Goal: Task Accomplishment & Management: Manage account settings

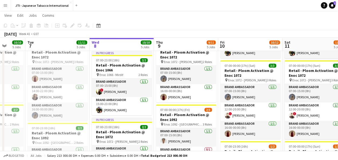
scroll to position [170, 0]
click at [188, 90] on app-card-role "Brand Ambassador [DATE] 16:00-00:00 (8h) [PERSON_NAME]" at bounding box center [186, 93] width 60 height 18
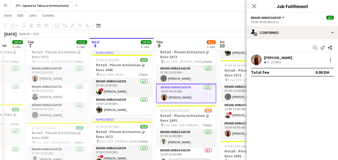
click at [173, 50] on app-board-header-date "Thu 9 9/11 5 Jobs" at bounding box center [186, 44] width 64 height 13
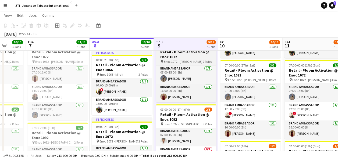
click at [174, 56] on h3 "Retail - Ploom Activation @ Enoc 1072" at bounding box center [186, 54] width 60 height 10
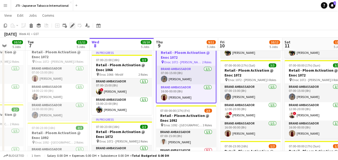
click at [72, 25] on icon at bounding box center [72, 25] width 3 height 3
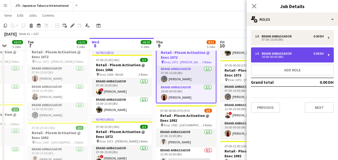
click at [272, 56] on div "16:00-00:00 (8h)" at bounding box center [289, 56] width 68 height 3
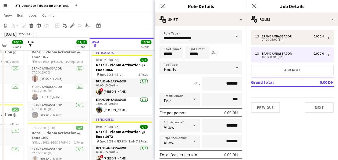
click at [170, 53] on input "*****" at bounding box center [171, 52] width 24 height 13
type input "*****"
click at [166, 62] on div at bounding box center [165, 61] width 11 height 5
click at [193, 52] on input "*****" at bounding box center [197, 52] width 24 height 13
type input "*****"
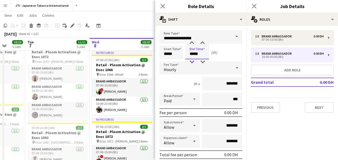
click at [191, 62] on div at bounding box center [191, 61] width 11 height 5
click at [163, 6] on icon at bounding box center [162, 5] width 5 height 5
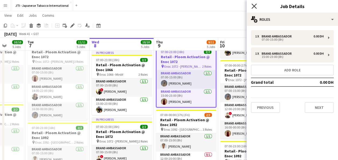
click at [254, 6] on icon at bounding box center [253, 5] width 5 height 5
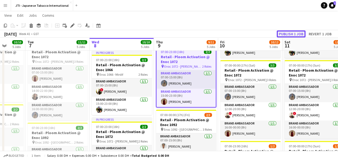
click at [292, 35] on button "Publish 1 job" at bounding box center [290, 33] width 29 height 7
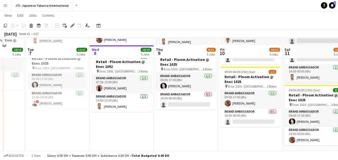
scroll to position [315, 0]
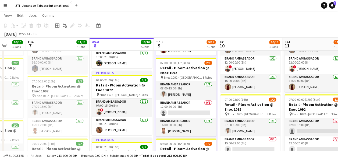
scroll to position [217, 0]
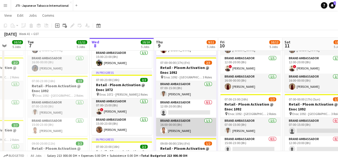
click at [169, 123] on app-card-role "Brand Ambassador [DATE] 16:00-00:00 (8h) [PERSON_NAME]" at bounding box center [186, 126] width 60 height 18
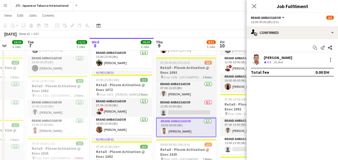
click at [168, 69] on h3 "Retail - Ploom Activation @ Enoc 1092" at bounding box center [186, 70] width 60 height 10
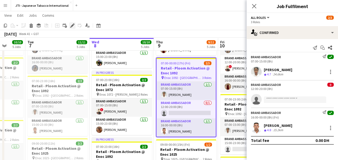
click at [71, 27] on icon at bounding box center [72, 25] width 3 height 3
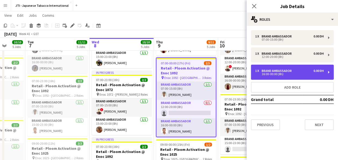
click at [273, 75] on div "16:00-00:00 (8h)" at bounding box center [289, 74] width 68 height 3
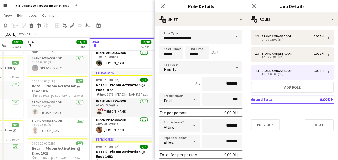
click at [172, 51] on input "*****" at bounding box center [171, 52] width 24 height 13
type input "*****"
click at [165, 63] on div at bounding box center [165, 61] width 11 height 5
click at [191, 54] on input "*****" at bounding box center [197, 52] width 24 height 13
type input "*****"
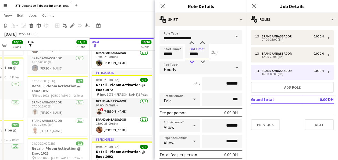
click at [191, 63] on div at bounding box center [191, 61] width 11 height 5
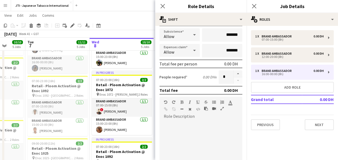
scroll to position [91, 0]
click at [163, 6] on icon at bounding box center [162, 5] width 5 height 5
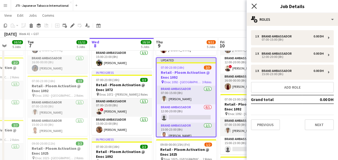
click at [253, 7] on icon at bounding box center [253, 5] width 5 height 5
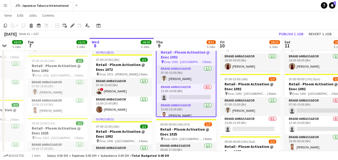
scroll to position [237, 0]
click at [295, 32] on button "Publish 1 job" at bounding box center [290, 33] width 29 height 7
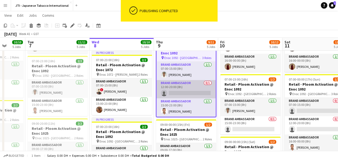
click at [173, 83] on app-card-role "Brand Ambassador 0/1 12:00-20:00 (8h) single-neutral-actions" at bounding box center [185, 89] width 59 height 18
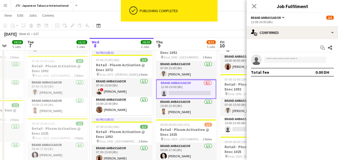
click at [218, 26] on app-toolbar "Copy Paste Paste Ctrl+V Paste with crew Ctrl+Shift+V Paste linked Job [GEOGRAPH…" at bounding box center [169, 25] width 338 height 9
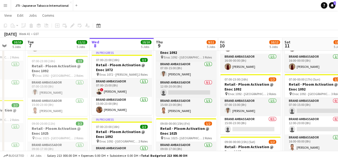
click at [173, 54] on h3 "Retail - Ploom Activation @ Enoc 1092" at bounding box center [186, 50] width 60 height 10
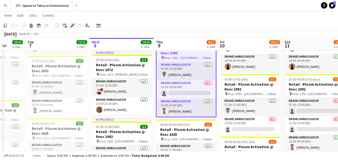
click at [73, 26] on icon at bounding box center [72, 25] width 3 height 3
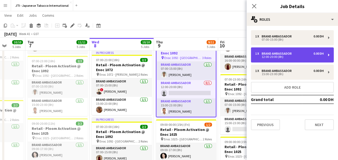
click at [297, 53] on div "1 x Brand Ambassador 0.00 DH" at bounding box center [289, 54] width 68 height 4
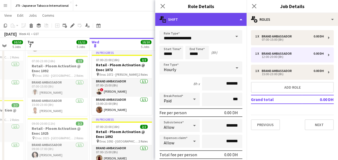
click at [235, 16] on div "multiple-actions-text Shift" at bounding box center [200, 19] width 91 height 13
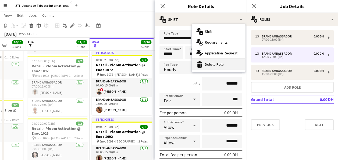
click at [208, 64] on div "bin-2 Delete Role" at bounding box center [218, 64] width 53 height 11
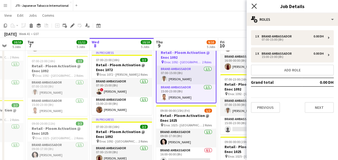
click at [254, 7] on icon at bounding box center [253, 5] width 5 height 5
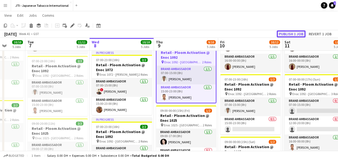
click at [299, 32] on button "Publish 1 job" at bounding box center [290, 33] width 29 height 7
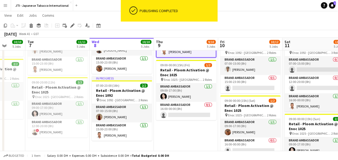
scroll to position [280, 0]
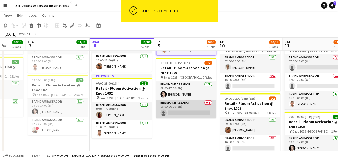
click at [184, 114] on app-card-role "Brand Ambassador 0/1 16:00-00:00 (8h) single-neutral-actions" at bounding box center [186, 108] width 60 height 18
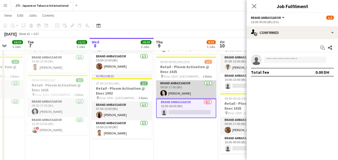
click at [175, 86] on app-card-role "Brand Ambassador [DATE] 09:00-17:00 (8h) [PERSON_NAME]" at bounding box center [186, 89] width 60 height 18
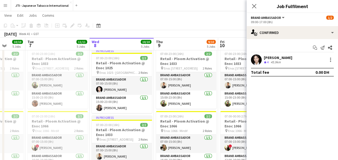
scroll to position [38, 0]
click at [252, 7] on icon "Close pop-in" at bounding box center [253, 5] width 5 height 5
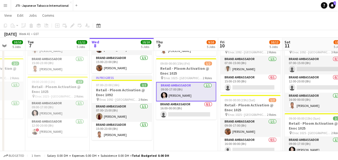
scroll to position [279, 0]
click at [180, 88] on app-card-role "Brand Ambassador [DATE] 09:00-17:00 (8h) [PERSON_NAME]" at bounding box center [186, 90] width 60 height 19
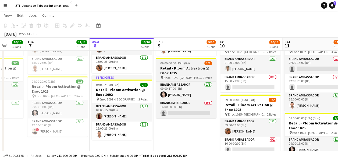
click at [179, 76] on span "Enoc 1025 - [GEOGRAPHIC_DATA]" at bounding box center [183, 77] width 39 height 4
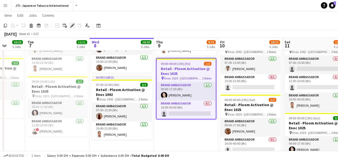
click at [73, 26] on icon "Edit" at bounding box center [72, 25] width 4 height 4
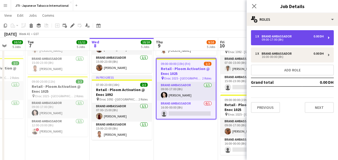
click at [273, 39] on div "09:00-17:00 (8h)" at bounding box center [289, 39] width 68 height 3
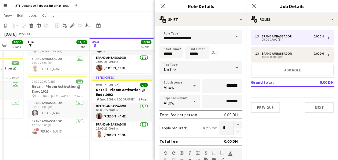
click at [170, 53] on input "*****" at bounding box center [171, 52] width 24 height 13
click at [165, 61] on div at bounding box center [165, 61] width 11 height 5
type input "*****"
click at [165, 61] on div at bounding box center [165, 61] width 11 height 5
click at [199, 55] on input "*****" at bounding box center [197, 52] width 24 height 13
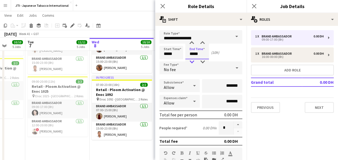
click at [192, 61] on div at bounding box center [191, 61] width 11 height 5
type input "*****"
click at [192, 61] on div at bounding box center [191, 61] width 11 height 5
click at [161, 5] on icon at bounding box center [162, 5] width 5 height 5
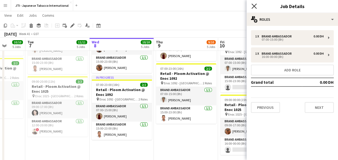
click at [254, 6] on icon at bounding box center [253, 5] width 5 height 5
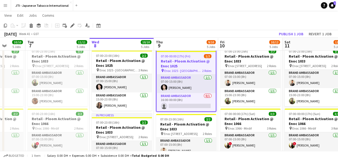
scroll to position [40, 0]
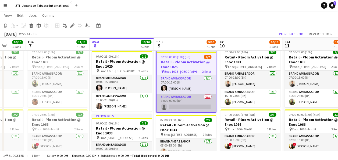
click at [181, 98] on app-card-role "Brand Ambassador 0/1 16:00-00:00 (8h) single-neutral-actions" at bounding box center [185, 102] width 59 height 18
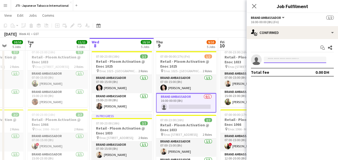
click at [291, 62] on input at bounding box center [294, 59] width 62 height 6
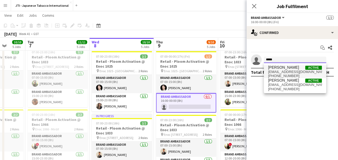
type input "*****"
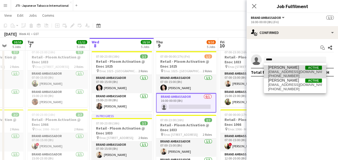
click at [288, 68] on span "[PERSON_NAME]" at bounding box center [283, 67] width 31 height 5
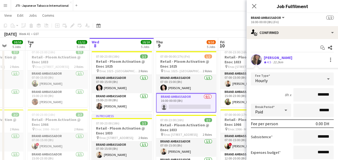
scroll to position [43, 0]
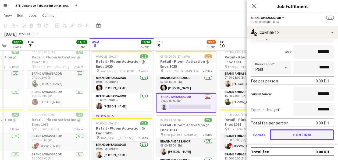
click at [303, 133] on button "Confirm" at bounding box center [302, 134] width 64 height 11
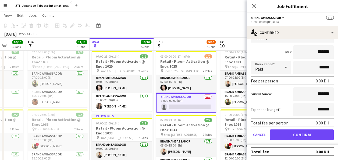
scroll to position [0, 0]
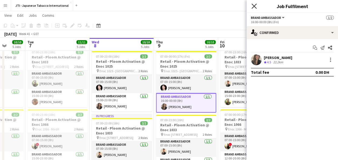
click at [254, 5] on icon "Close pop-in" at bounding box center [253, 5] width 5 height 5
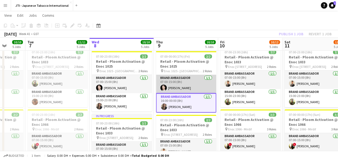
click at [174, 81] on app-card-role "Brand Ambassador [DATE] 07:00-15:00 (8h) [PERSON_NAME]" at bounding box center [186, 84] width 60 height 18
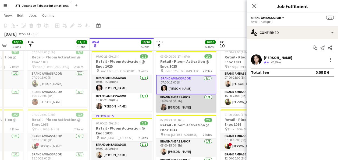
click at [178, 106] on app-card-role "Brand Ambassador [DATE] 16:00-00:00 (8h) [PERSON_NAME]" at bounding box center [186, 103] width 60 height 18
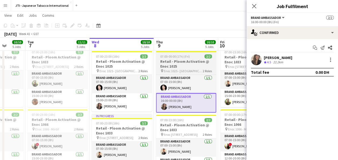
click at [185, 69] on span "Enoc 1025 - [GEOGRAPHIC_DATA]" at bounding box center [183, 71] width 39 height 4
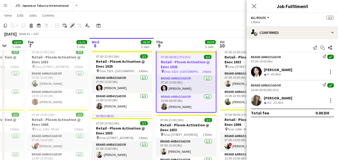
click at [71, 26] on icon at bounding box center [72, 25] width 3 height 3
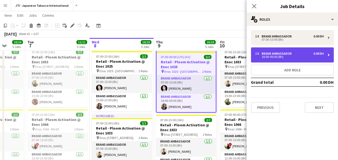
click at [287, 54] on div "Brand Ambassador" at bounding box center [277, 54] width 32 height 4
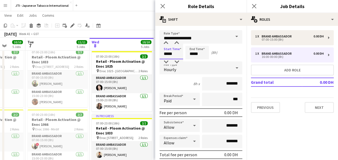
click at [168, 53] on input "*****" at bounding box center [171, 52] width 24 height 13
type input "*****"
click at [166, 61] on div at bounding box center [165, 61] width 11 height 5
click at [196, 55] on input "*****" at bounding box center [197, 52] width 24 height 13
type input "*****"
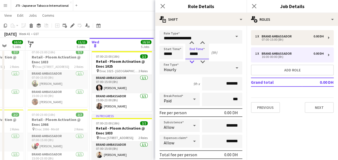
click at [193, 62] on div at bounding box center [191, 61] width 11 height 5
click at [161, 5] on icon at bounding box center [162, 5] width 5 height 5
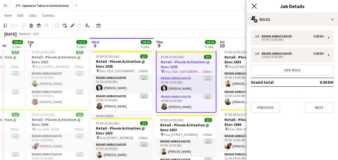
click at [252, 5] on icon "Close pop-in" at bounding box center [253, 5] width 5 height 5
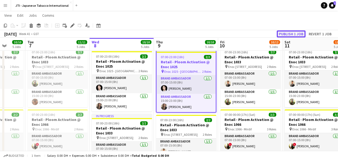
click at [298, 33] on button "Publish 1 job" at bounding box center [290, 33] width 29 height 7
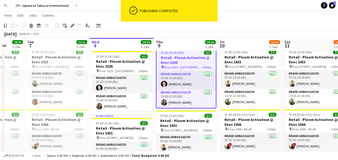
click at [242, 28] on app-toolbar "Copy Paste Paste Ctrl+V Paste with crew Ctrl+Shift+V Paste linked Job [GEOGRAPH…" at bounding box center [169, 25] width 338 height 9
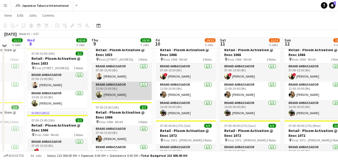
scroll to position [106, 0]
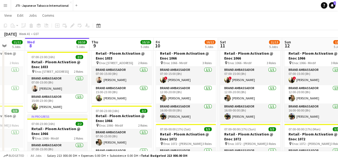
click at [218, 10] on app-navbar "Menu Boards Boards Boards All jobs Status Workforce Workforce My Workforce Recr…" at bounding box center [169, 5] width 338 height 11
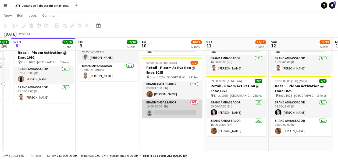
scroll to position [316, 0]
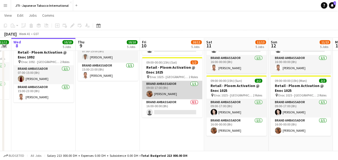
click at [169, 86] on app-card-role "Brand Ambassador [DATE] 09:00-17:00 (8h) [PERSON_NAME]" at bounding box center [172, 90] width 60 height 18
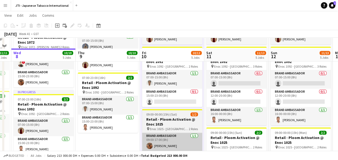
scroll to position [263, 0]
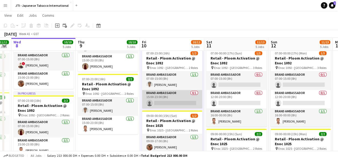
click at [171, 102] on app-card-role "Brand Ambassador 0/1 15:00-23:00 (8h) single-neutral-actions" at bounding box center [172, 99] width 60 height 18
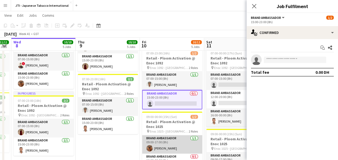
click at [164, 147] on app-card-role "Brand Ambassador [DATE] 09:00-17:00 (8h) [PERSON_NAME]" at bounding box center [172, 144] width 60 height 18
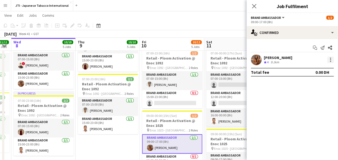
click at [330, 59] on div at bounding box center [330, 59] width 1 height 1
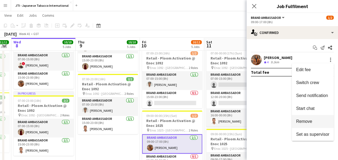
click at [310, 121] on span "Remove" at bounding box center [304, 121] width 16 height 5
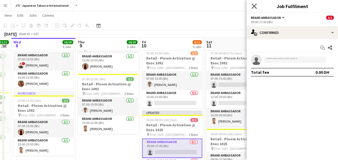
click at [255, 5] on icon at bounding box center [253, 5] width 5 height 5
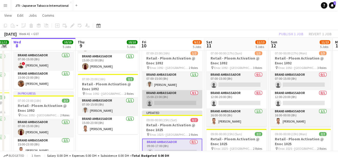
click at [174, 101] on app-card-role "Brand Ambassador 0/1 15:00-23:00 (8h) single-neutral-actions" at bounding box center [172, 99] width 60 height 18
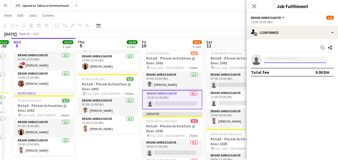
click at [274, 61] on input at bounding box center [294, 59] width 62 height 6
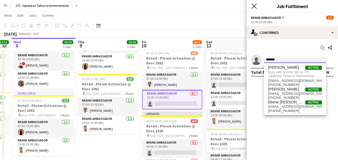
type input "*******"
click at [256, 5] on icon "Close pop-in" at bounding box center [253, 5] width 5 height 5
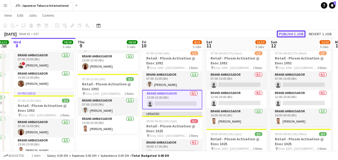
click at [293, 33] on button "Publish 1 job" at bounding box center [290, 33] width 29 height 7
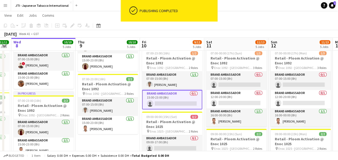
click at [168, 102] on app-card-role "Brand Ambassador 0/1 15:00-23:00 (8h) single-neutral-actions" at bounding box center [172, 99] width 60 height 19
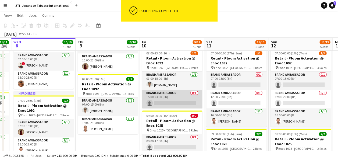
click at [168, 102] on app-card-role "Brand Ambassador 0/1 15:00-23:00 (8h) single-neutral-actions" at bounding box center [172, 99] width 60 height 18
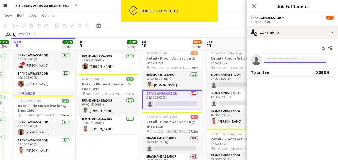
click at [279, 60] on input at bounding box center [294, 59] width 62 height 6
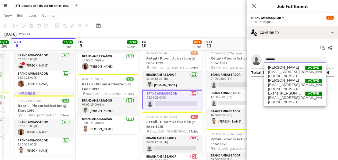
type input "*******"
drag, startPoint x: 279, startPoint y: 65, endPoint x: 280, endPoint y: 70, distance: 5.4
click at [280, 70] on span "[EMAIL_ADDRESS][DOMAIN_NAME]" at bounding box center [295, 72] width 54 height 4
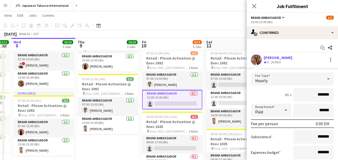
scroll to position [43, 0]
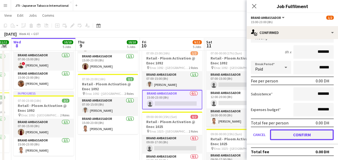
click at [291, 133] on button "Confirm" at bounding box center [302, 134] width 64 height 11
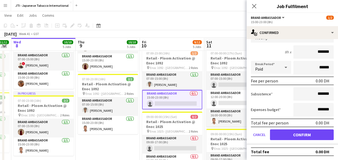
scroll to position [0, 0]
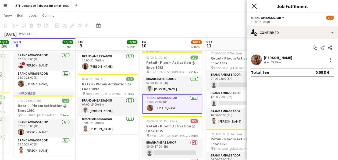
click at [254, 6] on icon at bounding box center [253, 5] width 5 height 5
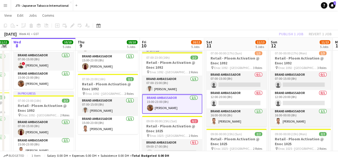
click at [170, 103] on app-card-role "Brand Ambassador [DATE] 15:00-23:00 (8h) [PERSON_NAME]" at bounding box center [172, 103] width 60 height 19
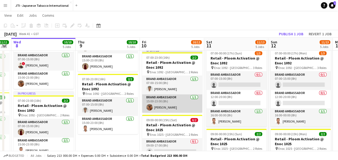
click at [170, 103] on app-card-role "Brand Ambassador [DATE] 15:00-23:00 (8h) [PERSON_NAME]" at bounding box center [172, 103] width 60 height 18
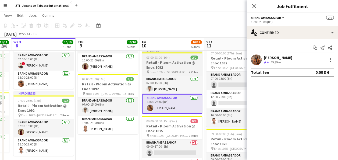
click at [169, 60] on h3 "Retail - Ploom Activation @ Enoc 1092" at bounding box center [172, 65] width 60 height 10
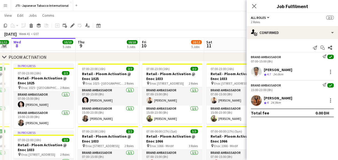
scroll to position [24, 0]
click at [164, 95] on app-card-role "Brand Ambassador [DATE] 07:00-15:00 (8h) [PERSON_NAME]" at bounding box center [172, 96] width 60 height 18
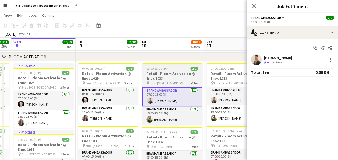
click at [164, 79] on h3 "Retail - Ploom Activation @ Enoc 1033" at bounding box center [172, 76] width 60 height 10
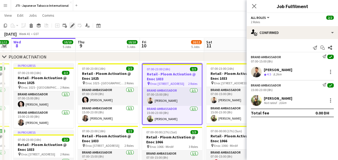
click at [72, 26] on icon at bounding box center [72, 25] width 3 height 3
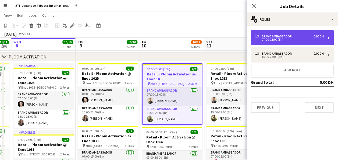
click at [277, 38] on div "07:00-15:00 (8h)" at bounding box center [289, 39] width 68 height 3
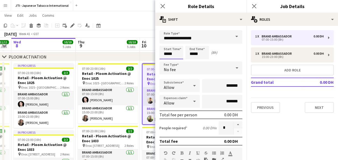
click at [169, 53] on input "*****" at bounding box center [171, 52] width 24 height 13
type input "*****"
click at [165, 43] on div at bounding box center [165, 42] width 11 height 5
click at [192, 53] on input "*****" at bounding box center [197, 52] width 24 height 13
type input "*****"
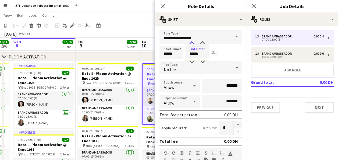
click at [191, 41] on div at bounding box center [191, 42] width 11 height 5
click at [162, 6] on icon at bounding box center [162, 5] width 5 height 5
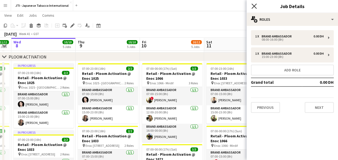
click at [252, 6] on icon "Close pop-in" at bounding box center [253, 5] width 5 height 5
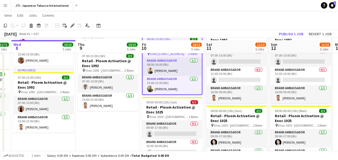
scroll to position [288, 0]
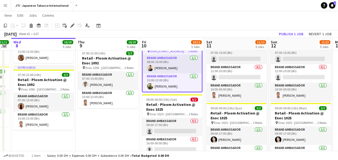
click at [153, 64] on app-card-role "Brand Ambassador [DATE] 08:00-16:00 (8h) [PERSON_NAME]" at bounding box center [171, 64] width 59 height 18
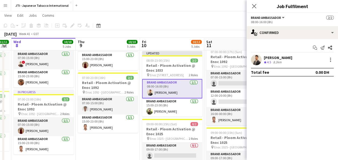
scroll to position [264, 0]
click at [153, 64] on h3 "Retail - Ploom Activation @ Enoc 1033" at bounding box center [172, 68] width 60 height 10
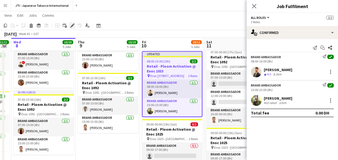
click at [71, 26] on icon "Edit" at bounding box center [72, 25] width 4 height 4
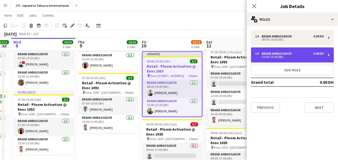
click at [274, 55] on div "15:00-23:00 (8h)" at bounding box center [289, 56] width 68 height 3
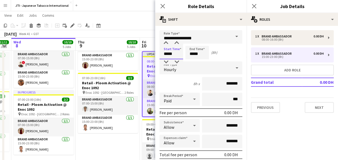
click at [168, 52] on input "*****" at bounding box center [171, 52] width 24 height 13
type input "*****"
click at [165, 41] on div at bounding box center [165, 42] width 11 height 5
click at [192, 50] on input "*****" at bounding box center [197, 52] width 24 height 13
type input "*****"
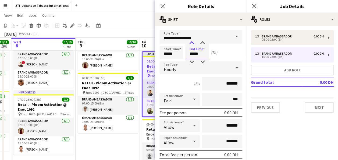
click at [190, 42] on div at bounding box center [191, 42] width 11 height 5
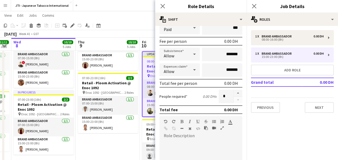
scroll to position [62, 0]
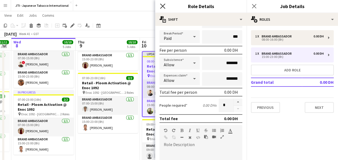
click at [162, 6] on icon at bounding box center [162, 5] width 5 height 5
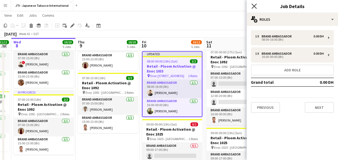
click at [253, 4] on icon "Close pop-in" at bounding box center [253, 5] width 5 height 5
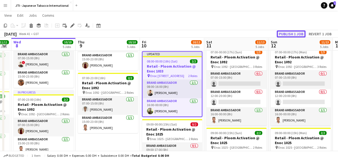
click at [290, 34] on button "Publish 1 job" at bounding box center [290, 33] width 29 height 7
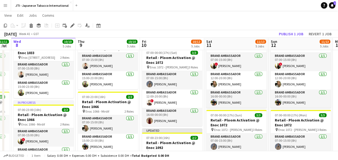
scroll to position [120, 0]
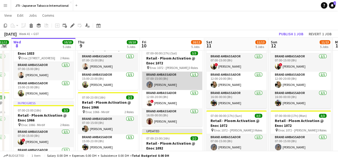
click at [163, 75] on app-card-role "Brand Ambassador [DATE] 07:00-15:00 (8h) [PERSON_NAME]" at bounding box center [172, 80] width 60 height 18
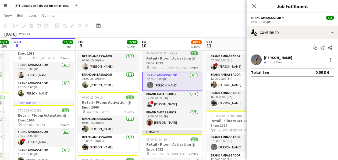
click at [167, 63] on h3 "Retail - Ploom Activation @ Enoc 1072" at bounding box center [172, 61] width 60 height 10
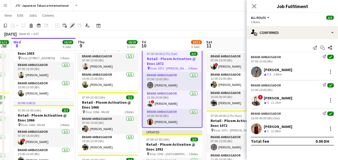
click at [72, 25] on icon at bounding box center [72, 25] width 3 height 3
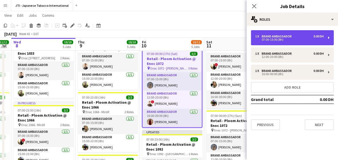
click at [265, 39] on div "07:00-15:00 (8h)" at bounding box center [289, 39] width 68 height 3
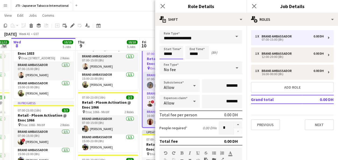
click at [168, 52] on input "*****" at bounding box center [171, 52] width 24 height 13
type input "*****"
click at [165, 42] on div at bounding box center [165, 42] width 11 height 5
click at [193, 52] on input "*****" at bounding box center [197, 52] width 24 height 13
type input "*****"
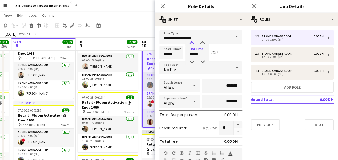
click at [192, 42] on div at bounding box center [191, 42] width 11 height 5
click at [162, 7] on icon at bounding box center [162, 5] width 5 height 5
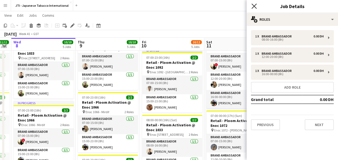
click at [254, 5] on icon "Close pop-in" at bounding box center [253, 5] width 5 height 5
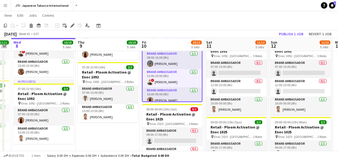
scroll to position [275, 0]
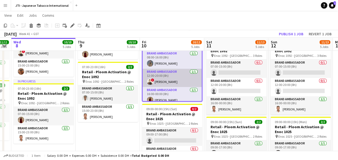
click at [165, 75] on app-card-role "Brand Ambassador [DATE] 12:00-20:00 (8h) ! [PERSON_NAME]" at bounding box center [171, 77] width 59 height 18
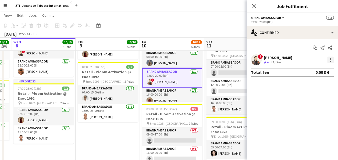
click at [331, 60] on div at bounding box center [330, 59] width 6 height 6
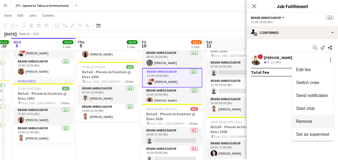
click at [308, 121] on span "Remove" at bounding box center [304, 121] width 16 height 5
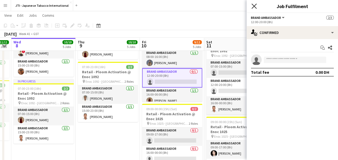
click at [255, 5] on icon at bounding box center [253, 5] width 5 height 5
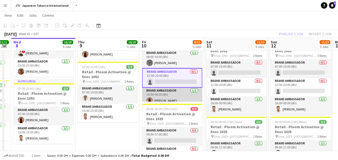
click at [157, 96] on app-card-role "Brand Ambassador [DATE] 16:00-00:00 (8h) [PERSON_NAME]" at bounding box center [172, 96] width 60 height 18
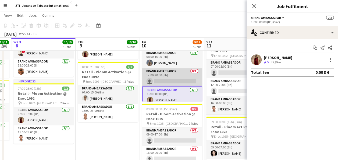
click at [158, 72] on app-card-role "Brand Ambassador 0/1 12:00-20:00 (8h) single-neutral-actions" at bounding box center [172, 77] width 60 height 18
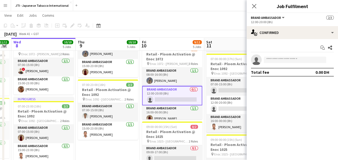
scroll to position [257, 0]
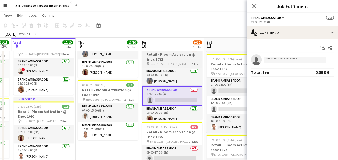
click at [165, 59] on h3 "Retail - Ploom Activation @ Enoc 1072" at bounding box center [172, 57] width 60 height 10
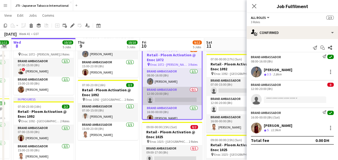
click at [170, 93] on app-card-role "Brand Ambassador 0/1 12:00-20:00 (8h) single-neutral-actions" at bounding box center [171, 95] width 59 height 18
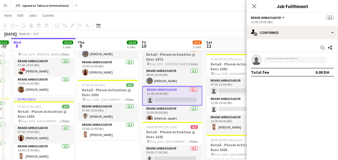
click at [163, 59] on h3 "Retail - Ploom Activation @ Enoc 1072" at bounding box center [172, 57] width 60 height 10
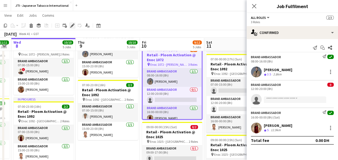
click at [73, 25] on icon at bounding box center [72, 25] width 3 height 3
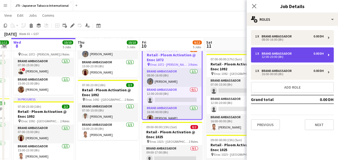
click at [263, 57] on div "12:00-20:00 (8h)" at bounding box center [289, 56] width 68 height 3
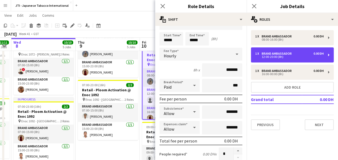
scroll to position [0, 0]
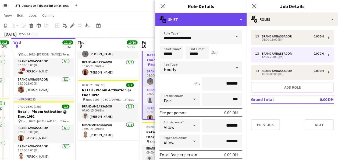
click at [235, 24] on div "multiple-actions-text Shift" at bounding box center [200, 19] width 91 height 13
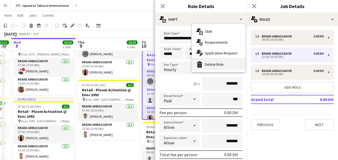
click at [214, 66] on div "bin-2 Delete Role" at bounding box center [218, 64] width 53 height 11
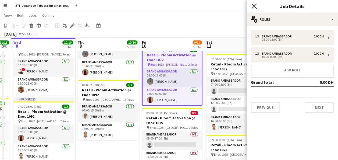
click at [252, 7] on icon at bounding box center [253, 5] width 5 height 5
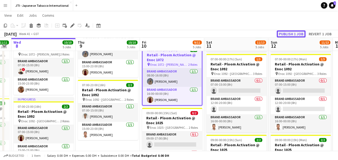
click at [291, 31] on button "Publish 1 job" at bounding box center [290, 33] width 29 height 7
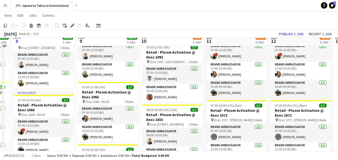
scroll to position [119, 0]
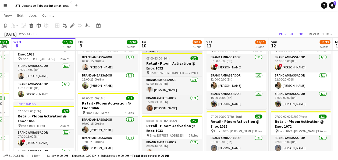
click at [169, 67] on h3 "Retail - Ploom Activation @ Enoc 1092" at bounding box center [172, 66] width 60 height 10
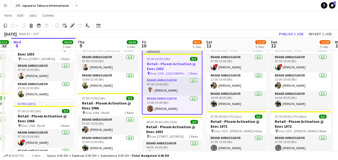
click at [71, 24] on icon "Edit" at bounding box center [72, 25] width 4 height 4
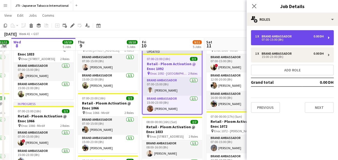
click at [273, 40] on div "07:00-15:00 (8h)" at bounding box center [289, 39] width 68 height 3
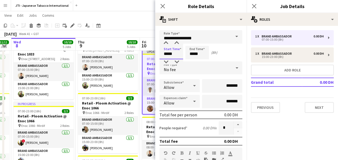
click at [165, 53] on input "*****" at bounding box center [171, 52] width 24 height 13
type input "*****"
click at [167, 41] on div at bounding box center [165, 42] width 11 height 5
click at [199, 50] on input "*****" at bounding box center [197, 52] width 24 height 13
type input "*****"
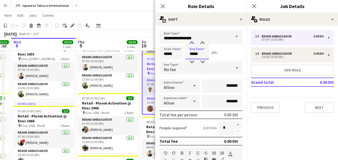
click at [190, 42] on div at bounding box center [191, 42] width 11 height 5
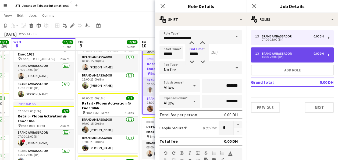
click at [263, 56] on div "15:00-23:00 (8h)" at bounding box center [289, 56] width 68 height 3
type input "*****"
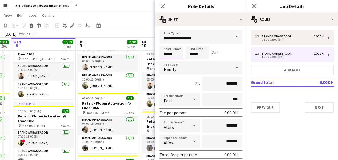
click at [169, 57] on input "*****" at bounding box center [171, 52] width 24 height 13
type input "*****"
click at [166, 42] on div at bounding box center [165, 42] width 11 height 5
click at [191, 51] on input "*****" at bounding box center [197, 52] width 24 height 13
type input "*****"
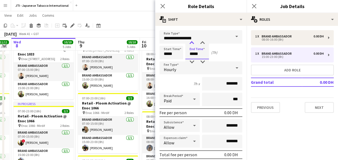
click at [191, 41] on div at bounding box center [191, 42] width 11 height 5
click at [252, 6] on icon "Close pop-in" at bounding box center [253, 5] width 5 height 5
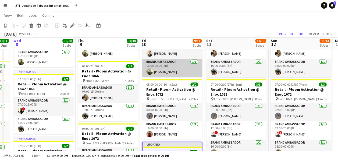
scroll to position [151, 0]
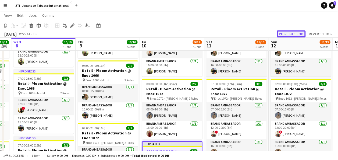
click at [291, 34] on button "Publish 1 job" at bounding box center [290, 33] width 29 height 7
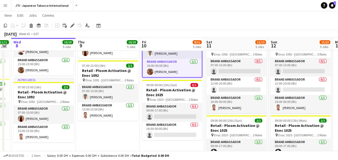
scroll to position [276, 0]
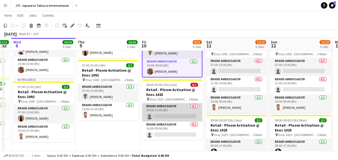
click at [166, 116] on app-card-role "Brand Ambassador 0/1 09:00-17:00 (8h) single-neutral-actions" at bounding box center [172, 112] width 60 height 18
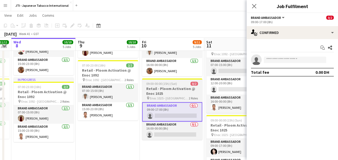
click at [167, 85] on app-job-card "09:00-00:00 (15h) (Sat) 0/2 Retail - Ploom Activation @ Enoc 1025 pin Enoc 1025…" at bounding box center [172, 108] width 60 height 61
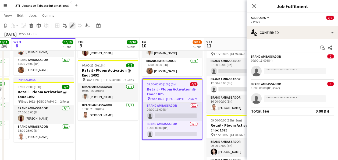
click at [73, 24] on icon "Edit" at bounding box center [72, 25] width 4 height 4
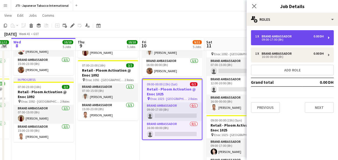
click at [275, 36] on div "Brand Ambassador" at bounding box center [277, 36] width 32 height 4
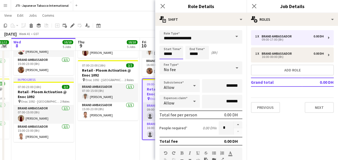
click at [168, 55] on input "*****" at bounding box center [171, 52] width 24 height 13
type input "*****"
click at [166, 62] on div at bounding box center [165, 61] width 11 height 5
click at [196, 52] on input "*****" at bounding box center [197, 52] width 24 height 13
type input "*****"
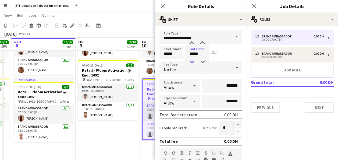
click at [193, 61] on div at bounding box center [191, 61] width 11 height 5
click at [161, 5] on icon at bounding box center [162, 5] width 5 height 5
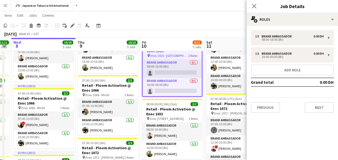
scroll to position [136, 0]
click at [256, 5] on icon "Close pop-in" at bounding box center [253, 5] width 5 height 5
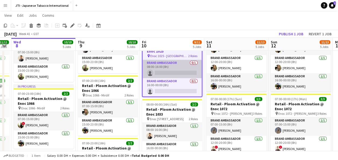
click at [162, 70] on app-card-role "Brand Ambassador 0/1 08:00-16:00 (8h) single-neutral-actions" at bounding box center [171, 69] width 59 height 18
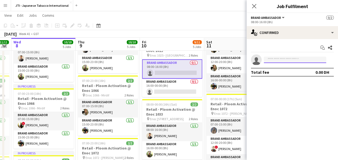
click at [283, 60] on input at bounding box center [294, 59] width 62 height 6
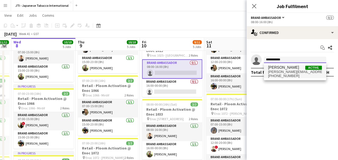
type input "**********"
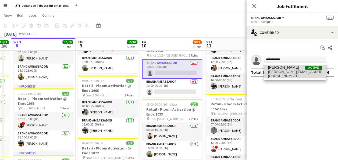
click at [283, 68] on span "[PERSON_NAME]" at bounding box center [283, 67] width 31 height 5
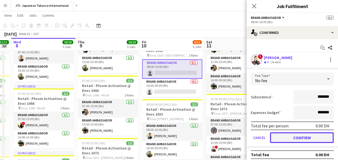
click at [296, 136] on button "Confirm" at bounding box center [302, 137] width 64 height 11
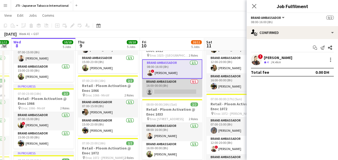
click at [162, 88] on app-card-role "Brand Ambassador 0/1 16:00-00:00 (8h) single-neutral-actions" at bounding box center [172, 87] width 60 height 18
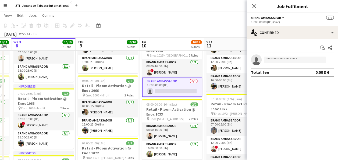
click at [165, 90] on app-card-role "Brand Ambassador 0/1 16:00-00:00 (8h) single-neutral-actions" at bounding box center [172, 86] width 60 height 19
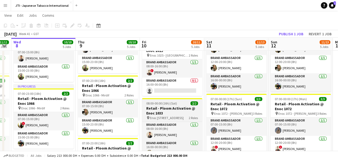
click at [161, 98] on div at bounding box center [172, 98] width 60 height 1
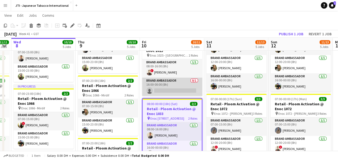
click at [161, 87] on app-card-role "Brand Ambassador 0/1 16:00-00:00 (8h) single-neutral-actions" at bounding box center [172, 86] width 60 height 18
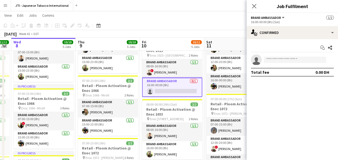
click at [170, 90] on app-card-role "Brand Ambassador 0/1 16:00-00:00 (8h) single-neutral-actions" at bounding box center [172, 86] width 60 height 19
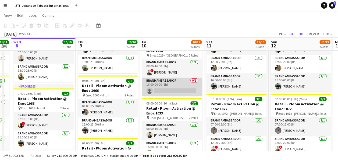
click at [171, 86] on app-card-role "Brand Ambassador 0/1 16:00-00:00 (8h) single-neutral-actions" at bounding box center [172, 86] width 60 height 18
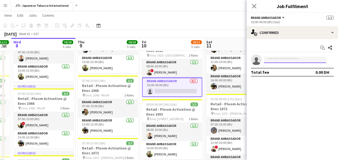
click at [279, 59] on input at bounding box center [294, 59] width 62 height 6
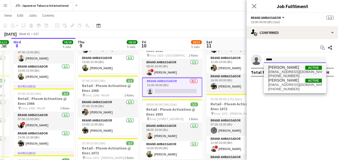
type input "*****"
click at [278, 71] on span "[EMAIL_ADDRESS][DOMAIN_NAME]" at bounding box center [295, 72] width 54 height 4
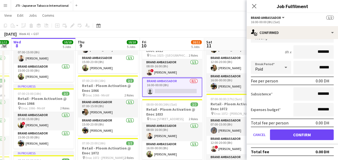
scroll to position [43, 0]
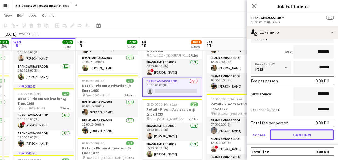
click at [287, 131] on button "Confirm" at bounding box center [302, 134] width 64 height 11
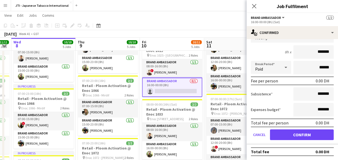
scroll to position [0, 0]
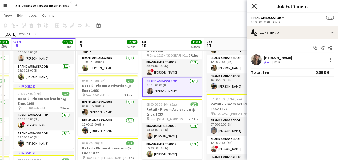
click at [255, 7] on icon "Close pop-in" at bounding box center [253, 5] width 5 height 5
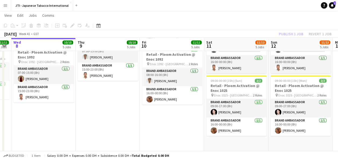
scroll to position [316, 0]
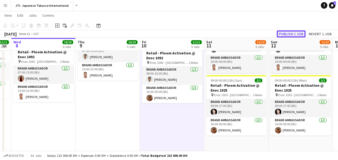
click at [288, 33] on button "Publish 1 job" at bounding box center [290, 33] width 29 height 7
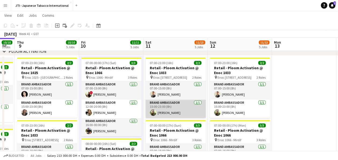
scroll to position [27, 0]
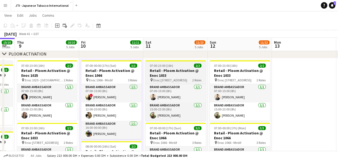
click at [167, 72] on h3 "Retail - Ploom Activation @ Enoc 1033" at bounding box center [175, 73] width 60 height 10
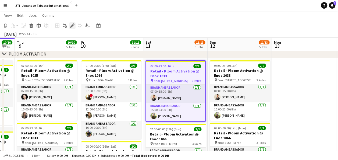
click at [74, 26] on icon "Edit" at bounding box center [72, 25] width 4 height 4
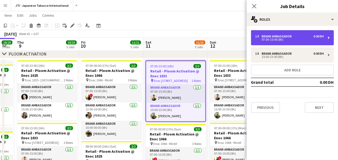
click at [276, 39] on div "07:00-15:00 (8h)" at bounding box center [289, 39] width 68 height 3
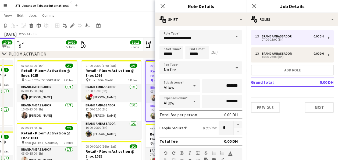
click at [172, 51] on input "*****" at bounding box center [171, 52] width 24 height 13
type input "*****"
click at [165, 42] on div at bounding box center [165, 42] width 11 height 5
click at [190, 53] on input "*****" at bounding box center [197, 52] width 24 height 13
type input "*****"
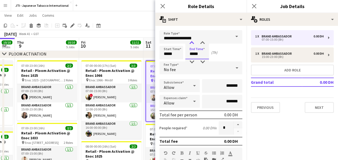
click at [191, 43] on div at bounding box center [191, 42] width 11 height 5
click at [252, 7] on icon at bounding box center [253, 5] width 5 height 5
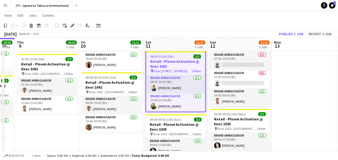
scroll to position [283, 0]
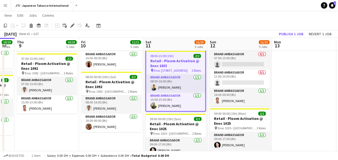
click at [162, 100] on app-card-role "Brand Ambassador [DATE] 15:00-23:00 (8h) [PERSON_NAME]" at bounding box center [175, 101] width 59 height 18
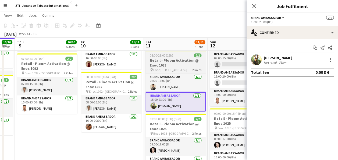
click at [167, 59] on h3 "Retail - Ploom Activation @ Enoc 1033" at bounding box center [175, 63] width 60 height 10
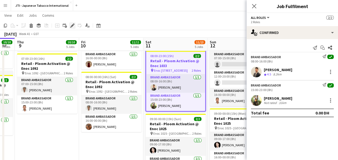
click at [72, 26] on icon at bounding box center [72, 25] width 3 height 3
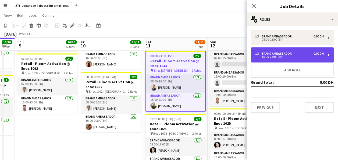
click at [274, 51] on div "1 x Brand Ambassador 0.00 DH 15:00-23:00 (8h)" at bounding box center [292, 54] width 83 height 15
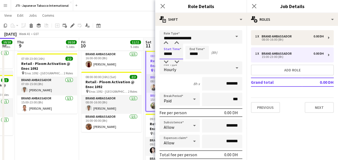
click at [173, 52] on input "*****" at bounding box center [171, 52] width 24 height 13
type input "*****"
click at [166, 42] on div at bounding box center [165, 42] width 11 height 5
click at [192, 49] on input "*****" at bounding box center [197, 52] width 24 height 13
type input "*****"
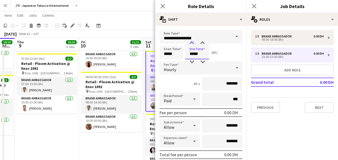
click at [192, 41] on div at bounding box center [191, 42] width 11 height 5
click at [255, 7] on icon at bounding box center [253, 5] width 5 height 5
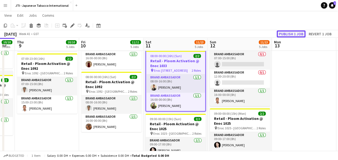
click at [293, 32] on button "Publish 1 job" at bounding box center [290, 33] width 29 height 7
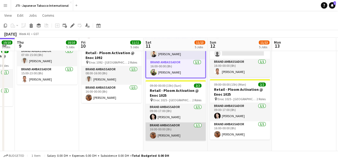
scroll to position [313, 0]
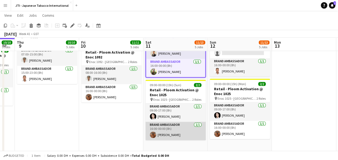
click at [172, 126] on app-card-role "Brand Ambassador [DATE] 16:00-00:00 (8h) [PERSON_NAME]" at bounding box center [175, 130] width 60 height 18
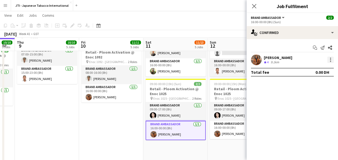
click at [331, 60] on div at bounding box center [330, 59] width 6 height 6
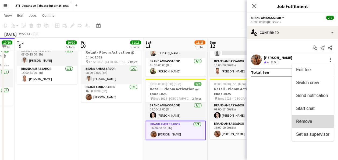
click at [308, 120] on span "Remove" at bounding box center [304, 121] width 16 height 5
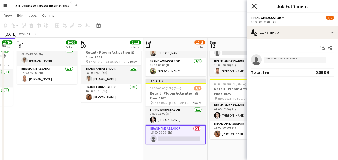
click at [254, 5] on icon "Close pop-in" at bounding box center [253, 5] width 5 height 5
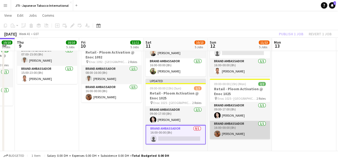
click at [236, 133] on app-card-role "Brand Ambassador [DATE] 16:00-00:00 (8h) [PERSON_NAME]" at bounding box center [239, 129] width 60 height 18
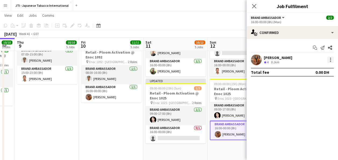
click at [331, 61] on div at bounding box center [330, 59] width 6 height 6
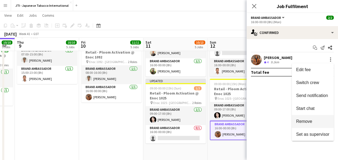
click at [306, 121] on span "Remove" at bounding box center [304, 121] width 16 height 5
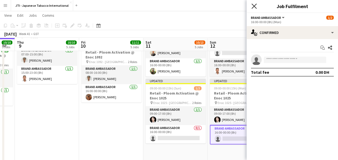
click at [255, 5] on icon at bounding box center [253, 5] width 5 height 5
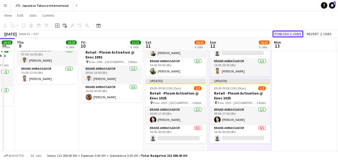
click at [289, 34] on button "Publish 2 jobs" at bounding box center [287, 33] width 31 height 7
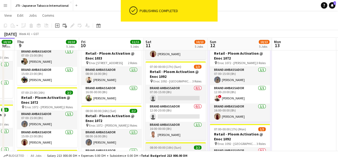
scroll to position [186, 0]
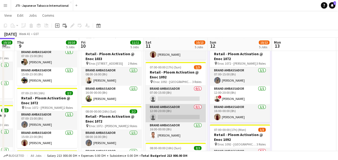
click at [164, 118] on app-card-role "Brand Ambassador 0/1 12:00-20:00 (8h) single-neutral-actions" at bounding box center [175, 113] width 60 height 18
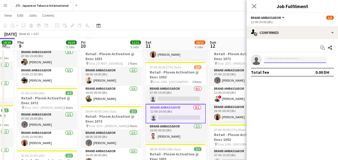
click at [279, 61] on input at bounding box center [294, 59] width 62 height 6
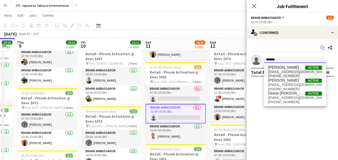
type input "*******"
click at [283, 73] on span "[EMAIL_ADDRESS][DOMAIN_NAME]" at bounding box center [295, 72] width 54 height 4
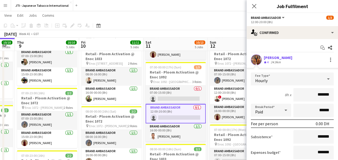
scroll to position [43, 0]
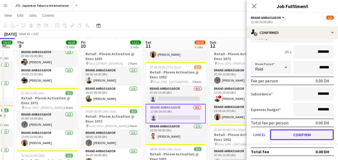
click at [296, 135] on button "Confirm" at bounding box center [302, 134] width 64 height 11
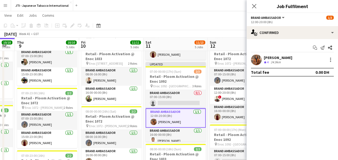
scroll to position [0, 0]
click at [254, 7] on icon at bounding box center [253, 5] width 5 height 5
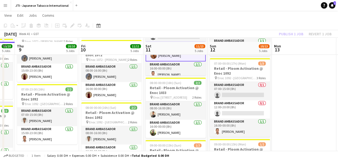
scroll to position [257, 0]
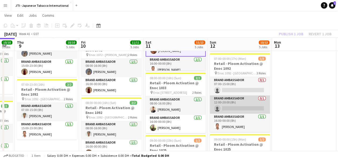
click at [235, 107] on app-card-role "Brand Ambassador 0/1 12:00-20:00 (8h) single-neutral-actions" at bounding box center [239, 104] width 60 height 18
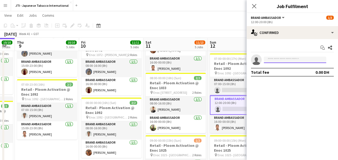
click at [281, 60] on input at bounding box center [294, 59] width 62 height 6
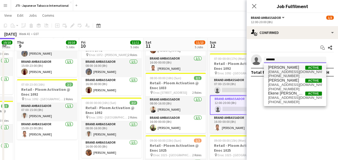
type input "*******"
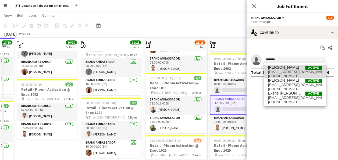
click at [281, 70] on span "[EMAIL_ADDRESS][DOMAIN_NAME]" at bounding box center [295, 72] width 54 height 4
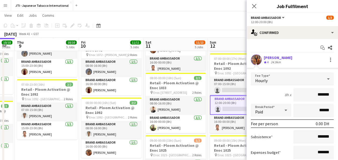
drag, startPoint x: 281, startPoint y: 70, endPoint x: 305, endPoint y: 106, distance: 43.2
click at [305, 106] on app-edit-fee "Fee Type Hourly 8h x ******* Break Period Paid ****** Fee per person 0.00 DH Su…" at bounding box center [291, 127] width 91 height 119
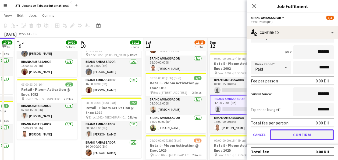
click at [295, 136] on button "Confirm" at bounding box center [302, 134] width 64 height 11
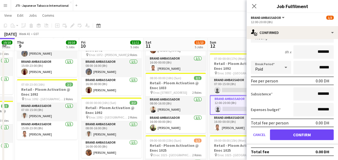
scroll to position [0, 0]
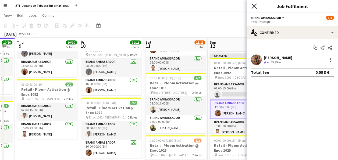
click at [255, 6] on icon "Close pop-in" at bounding box center [253, 5] width 5 height 5
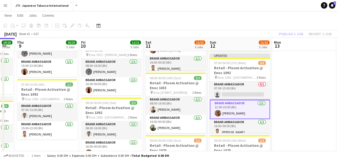
click at [304, 97] on app-date-cell at bounding box center [304, 26] width 64 height 397
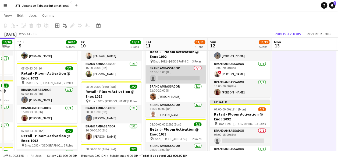
click at [180, 80] on app-card-role "Brand Ambassador 0/1 07:00-15:00 (8h) single-neutral-actions" at bounding box center [175, 74] width 60 height 18
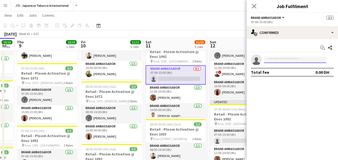
click at [268, 56] on input at bounding box center [294, 59] width 62 height 6
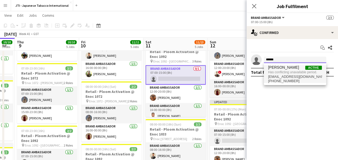
type input "******"
click at [278, 72] on span "Has conflicting unavailable period." at bounding box center [295, 72] width 54 height 5
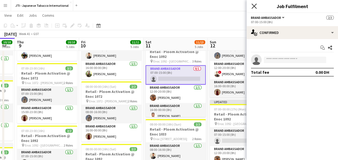
click at [252, 4] on icon "Close pop-in" at bounding box center [253, 5] width 5 height 5
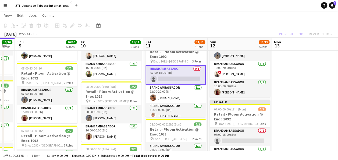
click at [292, 92] on app-date-cell at bounding box center [304, 72] width 64 height 397
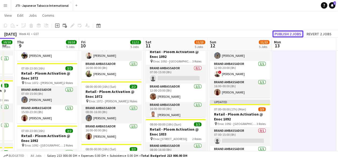
click at [293, 32] on button "Publish 2 jobs" at bounding box center [287, 33] width 31 height 7
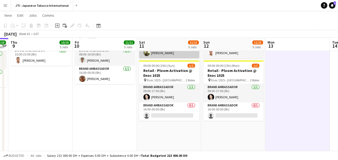
scroll to position [331, 0]
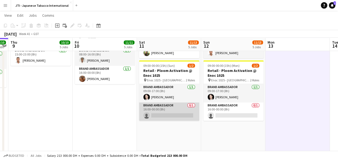
click at [176, 114] on app-card-role "Brand Ambassador 0/1 16:00-00:00 (8h) single-neutral-actions" at bounding box center [169, 111] width 60 height 18
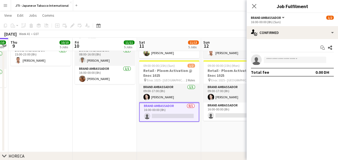
click at [272, 64] on app-invite-slot "single-neutral-actions" at bounding box center [291, 59] width 91 height 11
click at [277, 60] on input at bounding box center [294, 59] width 62 height 6
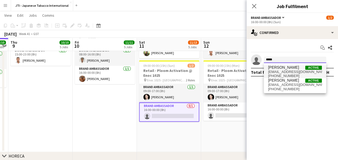
type input "*****"
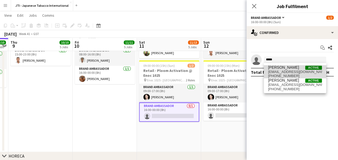
click at [279, 69] on span "[PERSON_NAME]" at bounding box center [283, 67] width 31 height 5
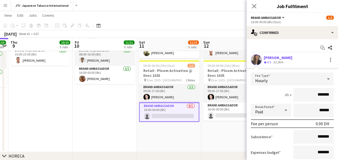
scroll to position [43, 0]
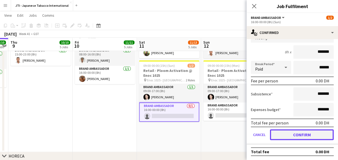
click at [284, 136] on button "Confirm" at bounding box center [302, 134] width 64 height 11
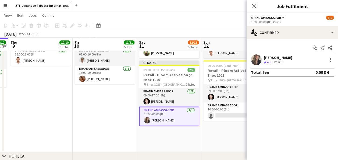
scroll to position [0, 0]
click at [254, 6] on icon at bounding box center [253, 5] width 5 height 5
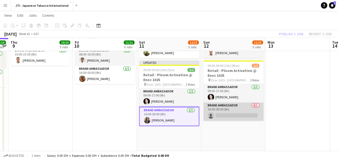
click at [225, 109] on app-card-role "Brand Ambassador 0/1 16:00-00:00 (8h) single-neutral-actions" at bounding box center [233, 111] width 60 height 18
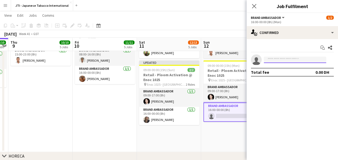
click at [281, 59] on input at bounding box center [294, 59] width 62 height 6
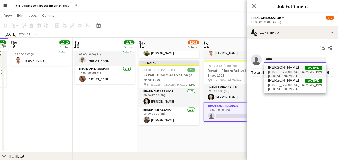
type input "*****"
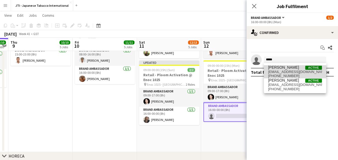
click at [278, 77] on span "[PHONE_NUMBER]" at bounding box center [295, 76] width 54 height 4
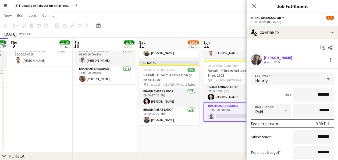
scroll to position [43, 0]
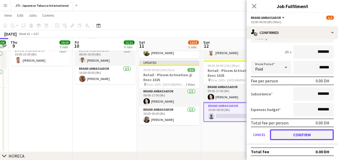
click at [286, 134] on button "Confirm" at bounding box center [302, 134] width 64 height 11
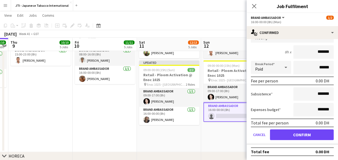
scroll to position [0, 0]
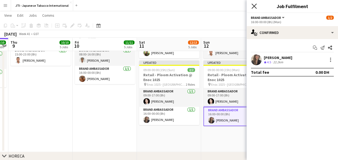
click at [254, 3] on icon "Close pop-in" at bounding box center [253, 5] width 5 height 5
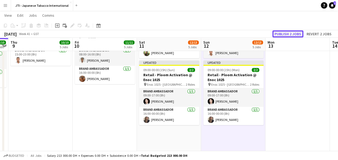
click at [289, 32] on button "Publish 2 jobs" at bounding box center [287, 33] width 31 height 7
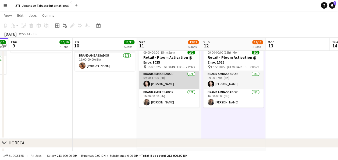
scroll to position [344, 0]
click at [158, 78] on app-card-role "Brand Ambassador [DATE] 09:00-17:00 (8h) [PERSON_NAME]" at bounding box center [169, 79] width 60 height 18
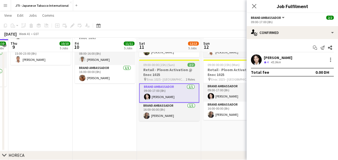
scroll to position [331, 0]
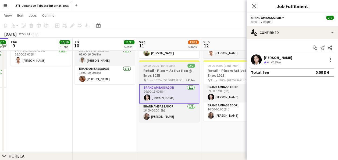
click at [169, 66] on span "09:00-00:00 (15h) (Sun)" at bounding box center [158, 65] width 31 height 4
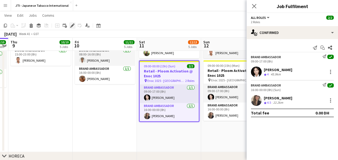
click at [71, 24] on icon "Edit" at bounding box center [72, 25] width 4 height 4
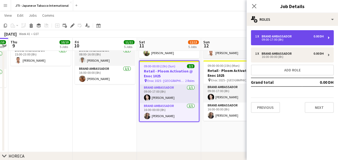
click at [287, 43] on div "1 x Brand Ambassador 0.00 DH 09:00-17:00 (8h)" at bounding box center [292, 37] width 83 height 15
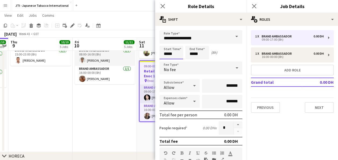
click at [171, 55] on input "*****" at bounding box center [171, 52] width 24 height 13
type input "*****"
click at [165, 62] on div at bounding box center [165, 61] width 11 height 5
click at [192, 51] on input "*****" at bounding box center [197, 52] width 24 height 13
type input "*****"
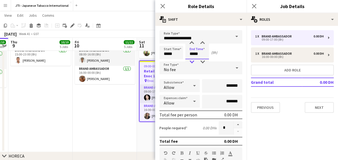
click at [191, 60] on div at bounding box center [191, 61] width 11 height 5
click at [256, 4] on icon at bounding box center [253, 5] width 5 height 5
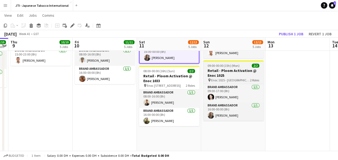
click at [227, 74] on h3 "Retail - Ploom Activation @ Enoc 1025" at bounding box center [233, 73] width 60 height 10
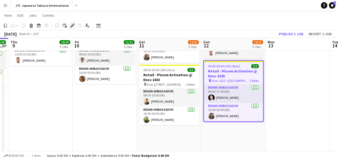
click at [73, 26] on icon "Edit" at bounding box center [72, 25] width 4 height 4
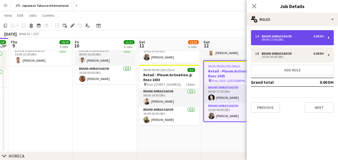
click at [270, 41] on div "09:00-17:00 (8h)" at bounding box center [289, 39] width 68 height 3
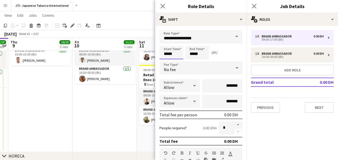
click at [171, 54] on input "*****" at bounding box center [171, 52] width 24 height 13
type input "*****"
click at [167, 61] on div at bounding box center [165, 61] width 11 height 5
click at [195, 56] on input "*****" at bounding box center [197, 52] width 24 height 13
type input "*****"
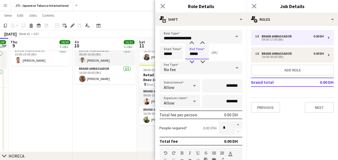
click at [193, 61] on div at bounding box center [191, 61] width 11 height 5
click at [255, 8] on icon "Close pop-in" at bounding box center [253, 5] width 5 height 5
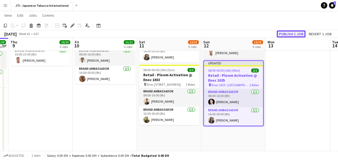
click at [290, 34] on button "Publish 1 job" at bounding box center [290, 33] width 29 height 7
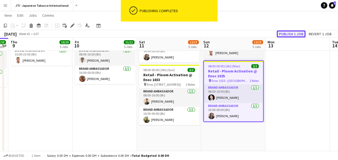
click at [289, 35] on button "Publish 1 job" at bounding box center [290, 33] width 29 height 7
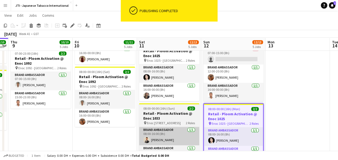
scroll to position [288, 0]
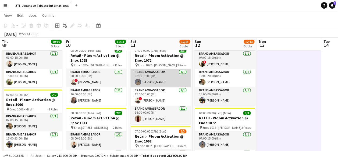
scroll to position [121, 0]
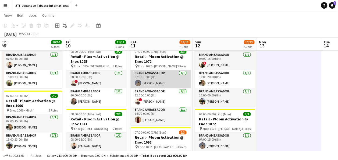
click at [164, 80] on app-card-role "Brand Ambassador [DATE] 07:00-15:00 (8h) [PERSON_NAME]" at bounding box center [160, 79] width 60 height 18
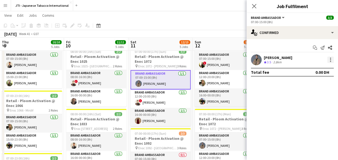
click at [332, 58] on div at bounding box center [330, 59] width 6 height 6
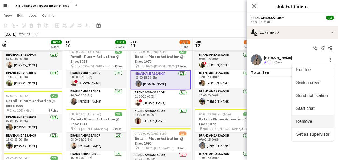
click at [303, 123] on span "Remove" at bounding box center [304, 121] width 16 height 5
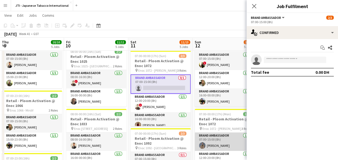
click at [220, 139] on app-card-role "Brand Ambassador [DATE] 07:00-15:00 (8h) [PERSON_NAME]" at bounding box center [224, 141] width 60 height 18
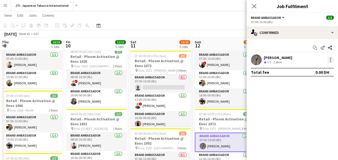
click at [329, 61] on div at bounding box center [330, 59] width 6 height 6
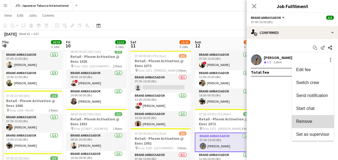
click at [315, 119] on span "Remove" at bounding box center [312, 121] width 33 height 5
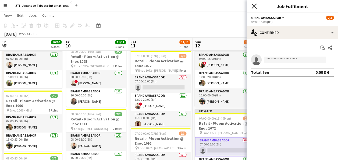
click at [255, 6] on icon "Close pop-in" at bounding box center [253, 5] width 5 height 5
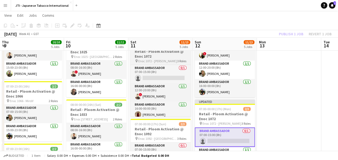
scroll to position [131, 0]
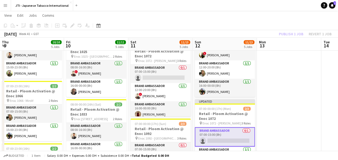
click at [298, 118] on app-date-cell at bounding box center [288, 152] width 64 height 397
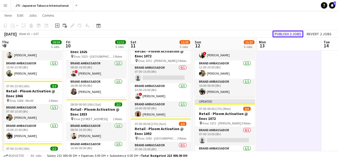
click at [295, 33] on button "Publish 2 jobs" at bounding box center [287, 33] width 31 height 7
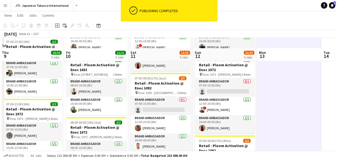
scroll to position [188, 0]
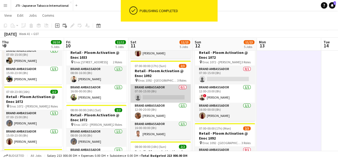
click at [153, 96] on app-card-role "Brand Ambassador 0/1 07:00-15:00 (8h) single-neutral-actions" at bounding box center [160, 93] width 60 height 18
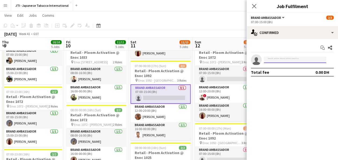
click at [297, 58] on input at bounding box center [294, 59] width 62 height 6
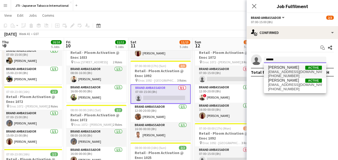
type input "******"
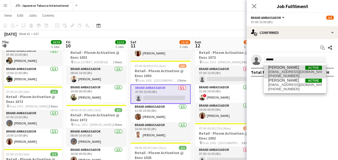
click at [288, 68] on span "[PERSON_NAME]" at bounding box center [283, 67] width 31 height 5
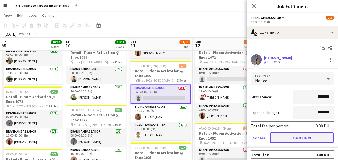
click at [290, 135] on button "Confirm" at bounding box center [302, 137] width 64 height 11
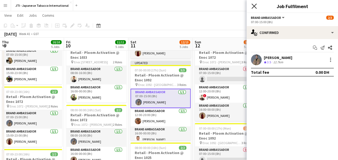
click at [255, 4] on icon "Close pop-in" at bounding box center [253, 5] width 5 height 5
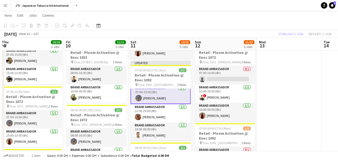
scroll to position [0, 0]
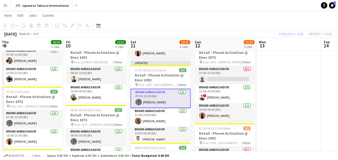
click at [293, 73] on app-date-cell at bounding box center [288, 95] width 64 height 397
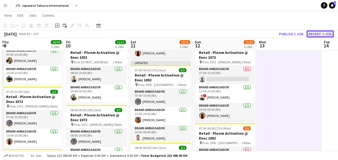
click at [321, 34] on button "Revert 1 job" at bounding box center [319, 33] width 27 height 7
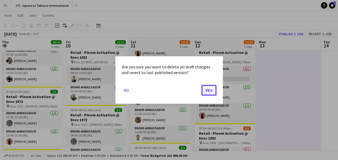
click at [206, 93] on button "Yes" at bounding box center [208, 90] width 15 height 11
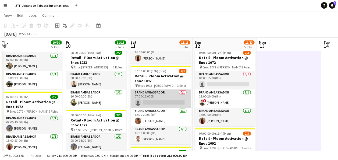
scroll to position [183, 0]
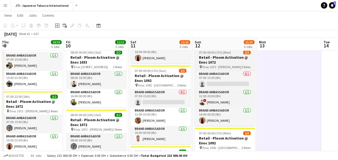
click at [224, 59] on h3 "Retail - Ploom Activation @ Enoc 1072" at bounding box center [224, 60] width 60 height 10
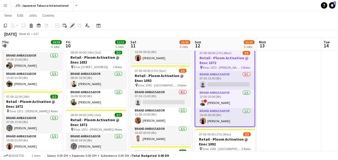
click at [73, 26] on icon at bounding box center [72, 25] width 3 height 3
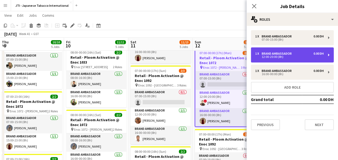
click at [273, 51] on div "1 x Brand Ambassador 0.00 DH 12:00-20:00 (8h)" at bounding box center [292, 54] width 83 height 15
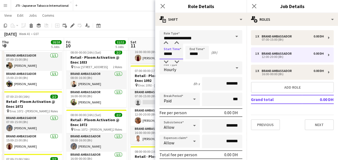
click at [168, 52] on input "*****" at bounding box center [171, 52] width 24 height 13
click at [166, 62] on div at bounding box center [165, 61] width 11 height 5
type input "*****"
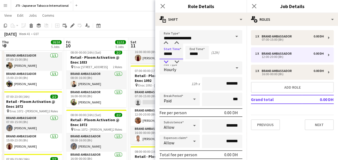
click at [166, 62] on div at bounding box center [165, 61] width 11 height 5
click at [190, 53] on input "*****" at bounding box center [197, 52] width 24 height 13
click at [192, 63] on div at bounding box center [191, 61] width 11 height 5
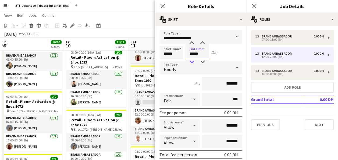
type input "*****"
click at [192, 63] on div at bounding box center [191, 61] width 11 height 5
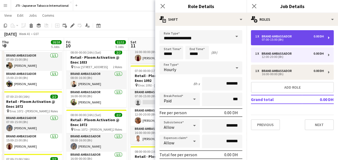
click at [267, 37] on div "Brand Ambassador" at bounding box center [277, 36] width 32 height 4
type input "*****"
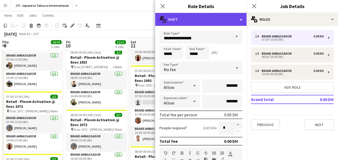
click at [228, 17] on div "multiple-actions-text Shift" at bounding box center [200, 19] width 91 height 13
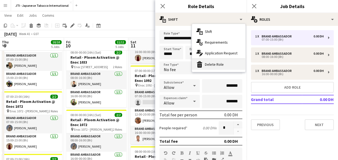
click at [207, 63] on div "bin-2 Delete Role" at bounding box center [218, 64] width 53 height 11
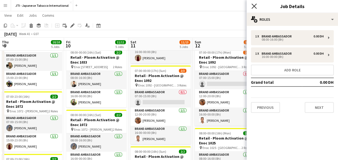
click at [254, 5] on icon "Close pop-in" at bounding box center [253, 5] width 5 height 5
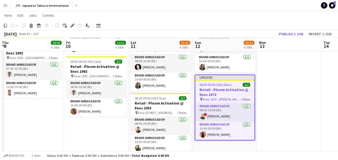
scroll to position [299, 0]
click at [288, 32] on button "Publish 1 job" at bounding box center [290, 33] width 29 height 7
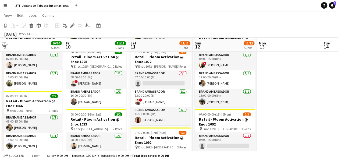
scroll to position [121, 0]
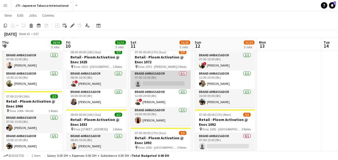
click at [155, 76] on app-card-role "Brand Ambassador 0/1 07:00-15:00 (8h) single-neutral-actions" at bounding box center [160, 79] width 60 height 18
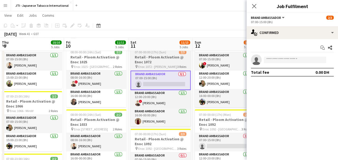
click at [151, 65] on span "Enoc 1072 - [PERSON_NAME]" at bounding box center [157, 66] width 39 height 4
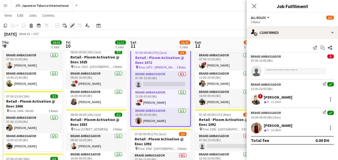
click at [70, 25] on icon "Edit" at bounding box center [72, 25] width 4 height 4
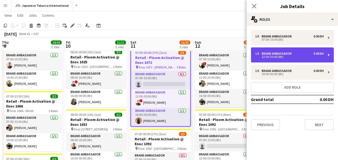
click at [274, 54] on div "Brand Ambassador" at bounding box center [277, 54] width 32 height 4
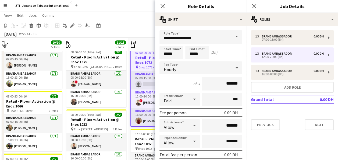
click at [171, 53] on input "*****" at bounding box center [171, 52] width 24 height 13
click at [167, 62] on div at bounding box center [165, 61] width 11 height 5
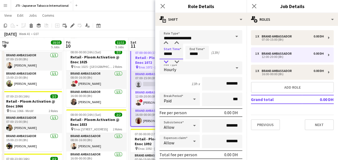
click at [167, 62] on div at bounding box center [165, 61] width 11 height 5
type input "*****"
click at [165, 44] on div at bounding box center [165, 42] width 11 height 5
click at [192, 57] on input "*****" at bounding box center [197, 52] width 24 height 13
click at [192, 61] on div at bounding box center [191, 61] width 11 height 5
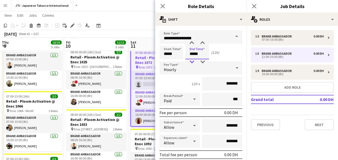
click at [192, 61] on div at bounding box center [191, 61] width 11 height 5
type input "*****"
click at [192, 61] on div at bounding box center [191, 61] width 11 height 5
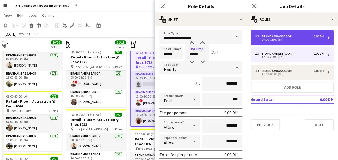
click at [283, 35] on div "Brand Ambassador" at bounding box center [277, 36] width 32 height 4
type input "*****"
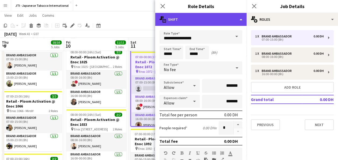
click at [231, 19] on div "multiple-actions-text Shift" at bounding box center [200, 19] width 91 height 13
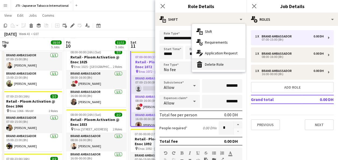
click at [221, 62] on div "bin-2 Delete Role" at bounding box center [218, 64] width 53 height 11
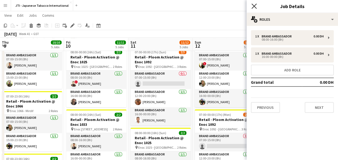
click at [252, 7] on icon at bounding box center [253, 5] width 5 height 5
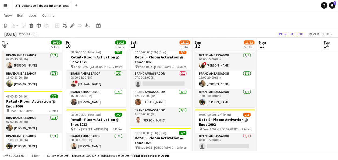
click at [278, 95] on app-date-cell at bounding box center [288, 162] width 64 height 397
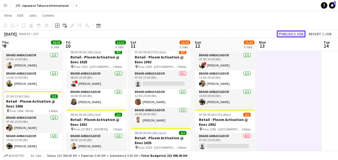
click at [291, 35] on button "Publish 1 job" at bounding box center [290, 33] width 29 height 7
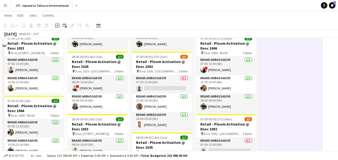
scroll to position [102, 0]
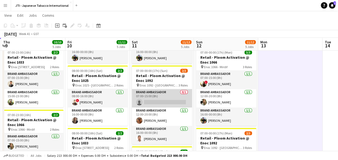
click at [157, 101] on app-card-role "Brand Ambassador 0/1 07:00-15:00 (8h) single-neutral-actions" at bounding box center [162, 98] width 60 height 18
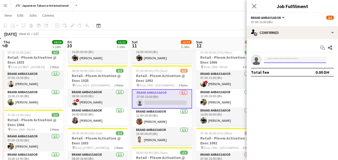
click at [273, 60] on input at bounding box center [294, 59] width 62 height 6
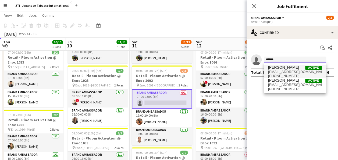
type input "******"
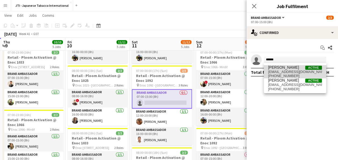
click at [277, 68] on span "[PERSON_NAME]" at bounding box center [283, 67] width 31 height 5
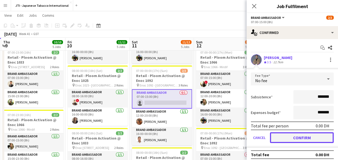
click at [295, 135] on button "Confirm" at bounding box center [302, 137] width 64 height 11
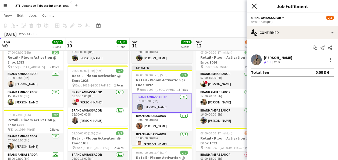
click at [255, 6] on icon "Close pop-in" at bounding box center [253, 5] width 5 height 5
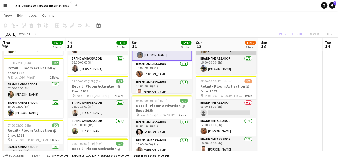
scroll to position [155, 0]
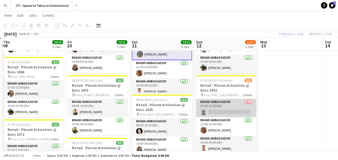
click at [223, 110] on app-card-role "Brand Ambassador 0/1 07:00-15:00 (8h) single-neutral-actions" at bounding box center [226, 108] width 60 height 18
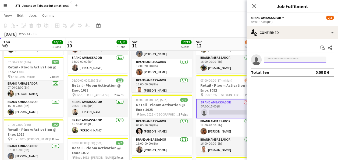
click at [272, 60] on input at bounding box center [294, 59] width 62 height 6
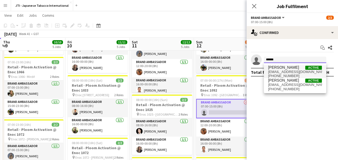
type input "******"
click at [276, 72] on span "[EMAIL_ADDRESS][DOMAIN_NAME]" at bounding box center [295, 72] width 54 height 4
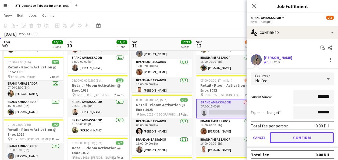
click at [296, 135] on button "Confirm" at bounding box center [302, 137] width 64 height 11
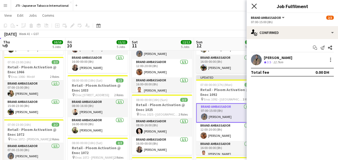
click at [254, 6] on icon at bounding box center [253, 5] width 5 height 5
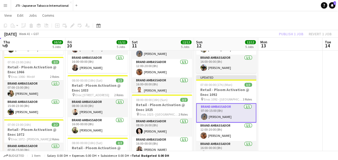
click at [283, 83] on app-date-cell at bounding box center [290, 128] width 64 height 397
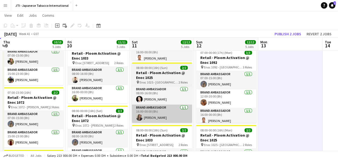
scroll to position [187, 0]
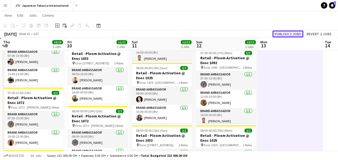
click at [291, 32] on button "Publish 2 jobs" at bounding box center [287, 33] width 31 height 7
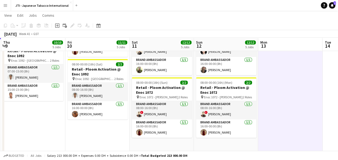
scroll to position [297, 0]
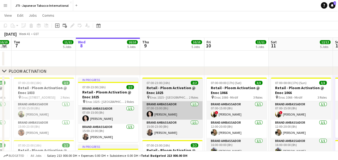
scroll to position [0, 0]
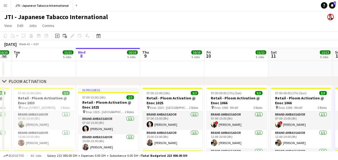
click at [177, 68] on app-date-cell at bounding box center [172, 69] width 64 height 16
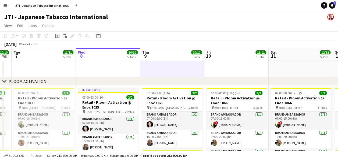
click at [178, 26] on app-page-menu "View Day view expanded Day view collapsed Month view Date picker Jump to [DATE]…" at bounding box center [169, 26] width 338 height 10
